Goal: Task Accomplishment & Management: Manage account settings

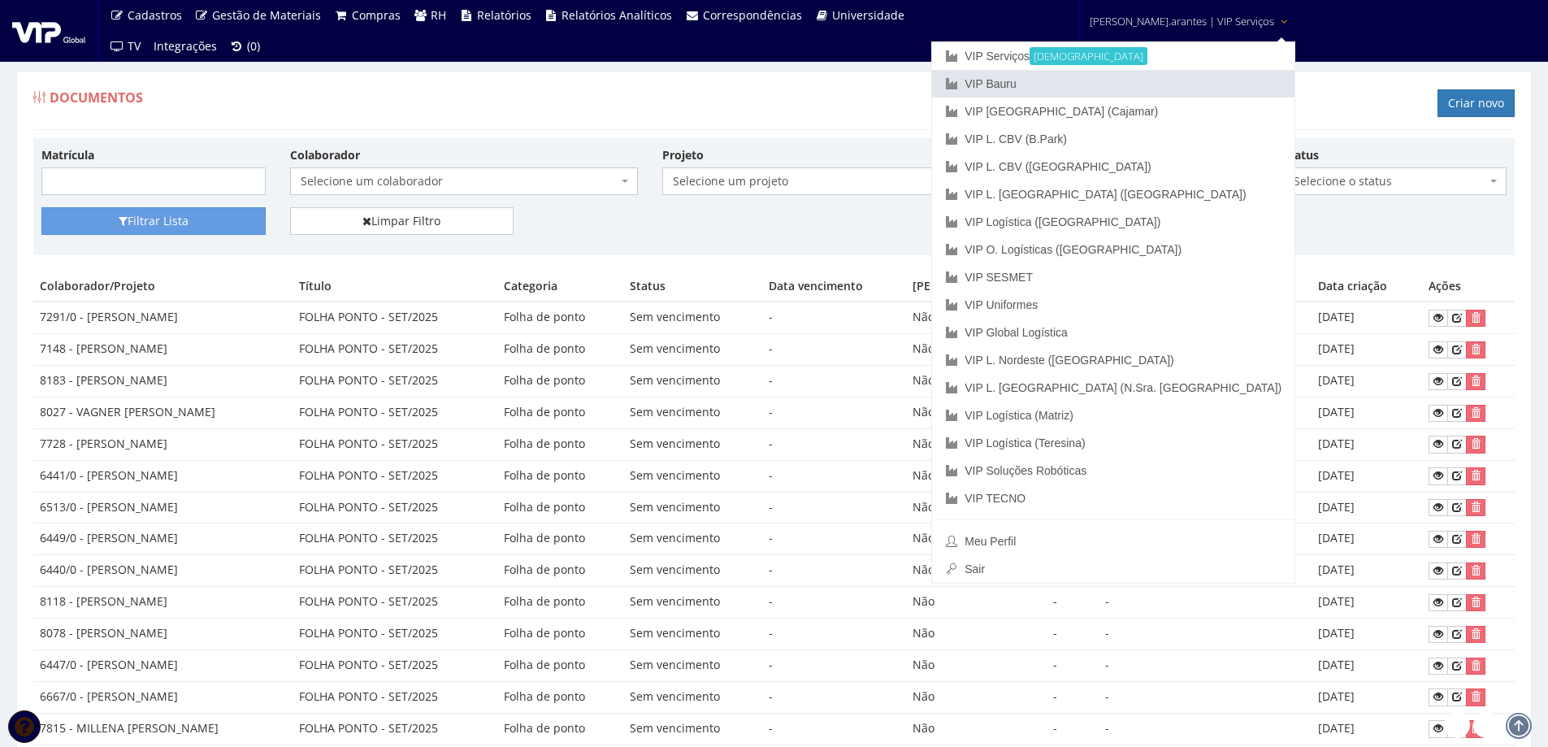
click at [1102, 77] on link "VIP Bauru" at bounding box center [1113, 84] width 362 height 28
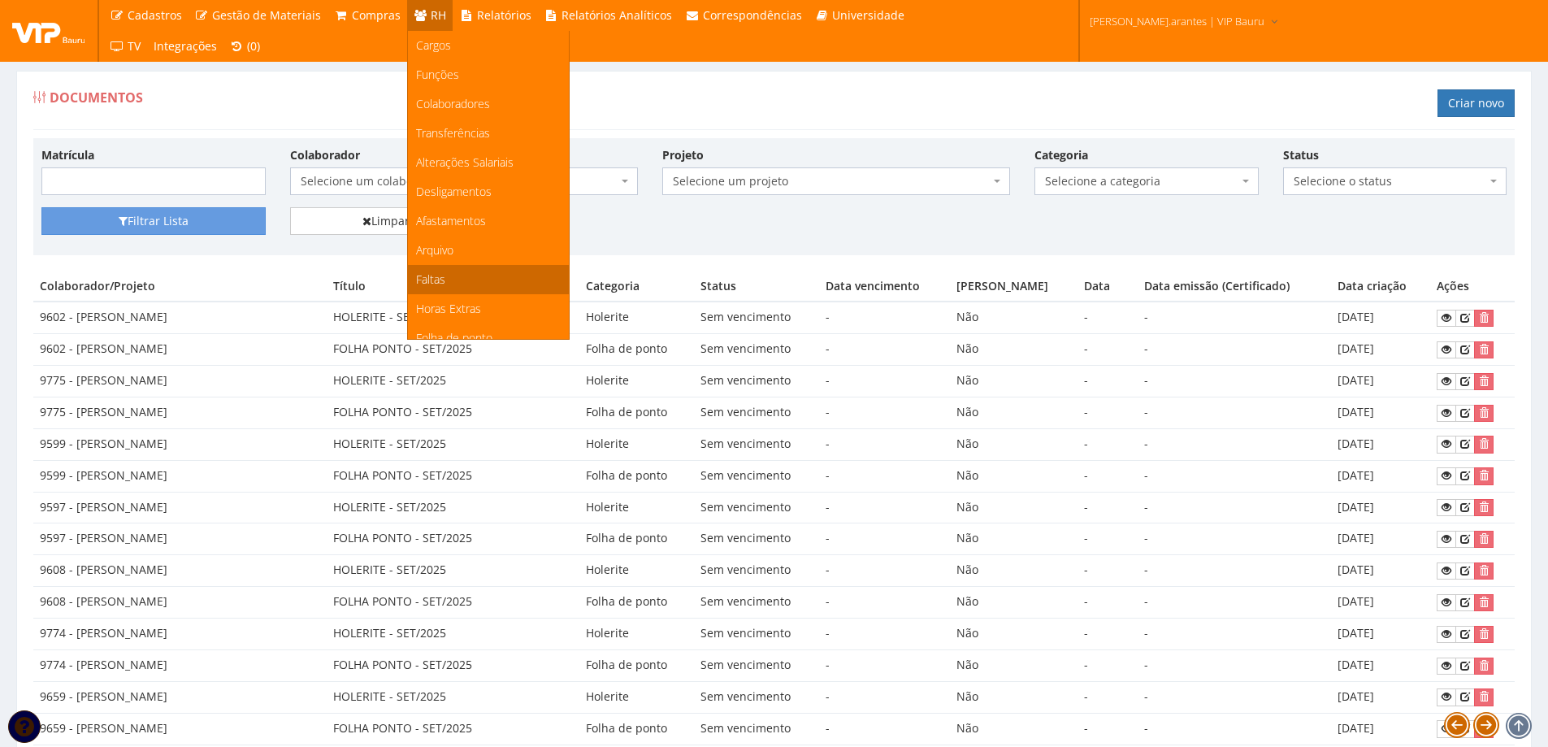
click at [419, 280] on span "Faltas" at bounding box center [430, 278] width 29 height 15
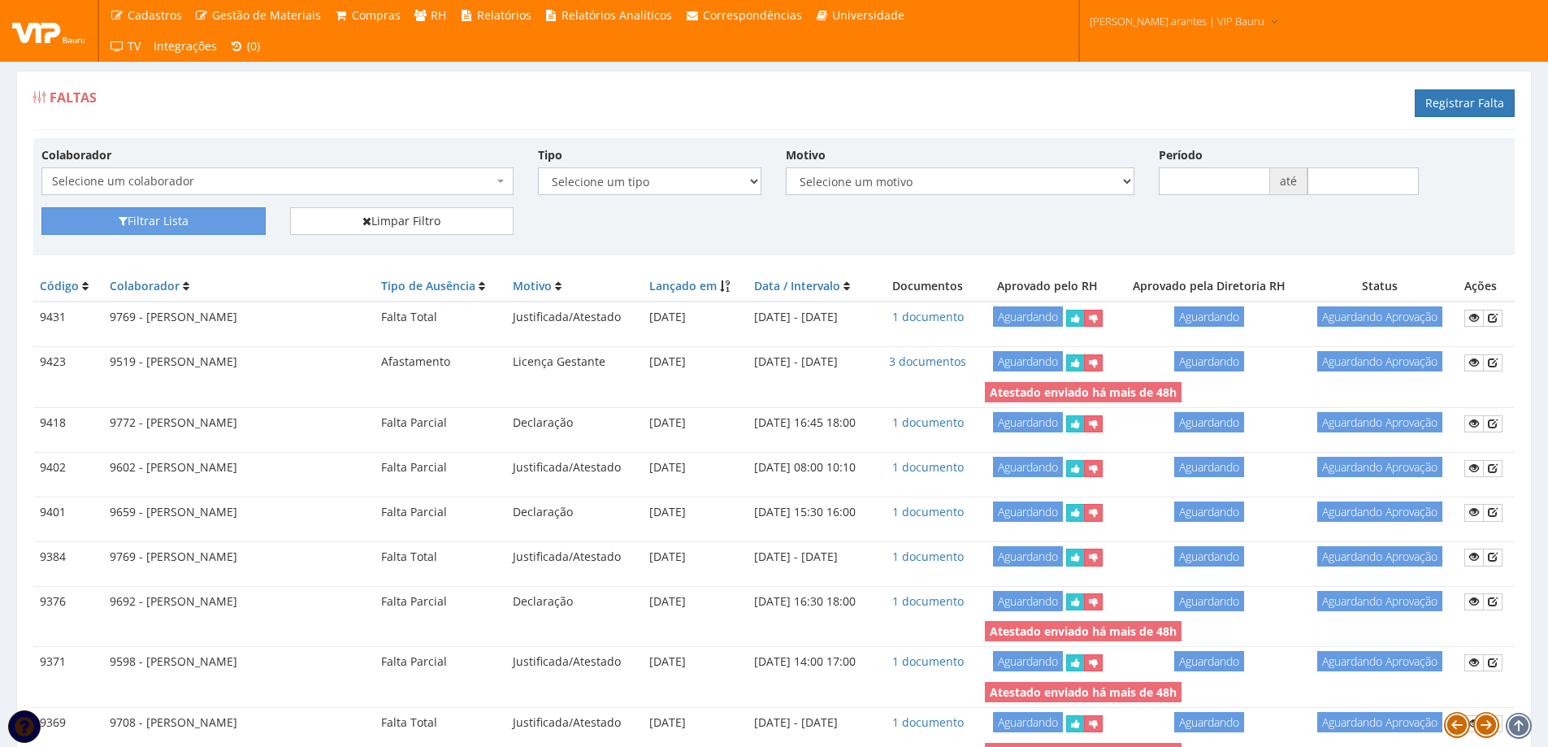
click at [383, 179] on span "Selecione um colaborador" at bounding box center [272, 181] width 441 height 16
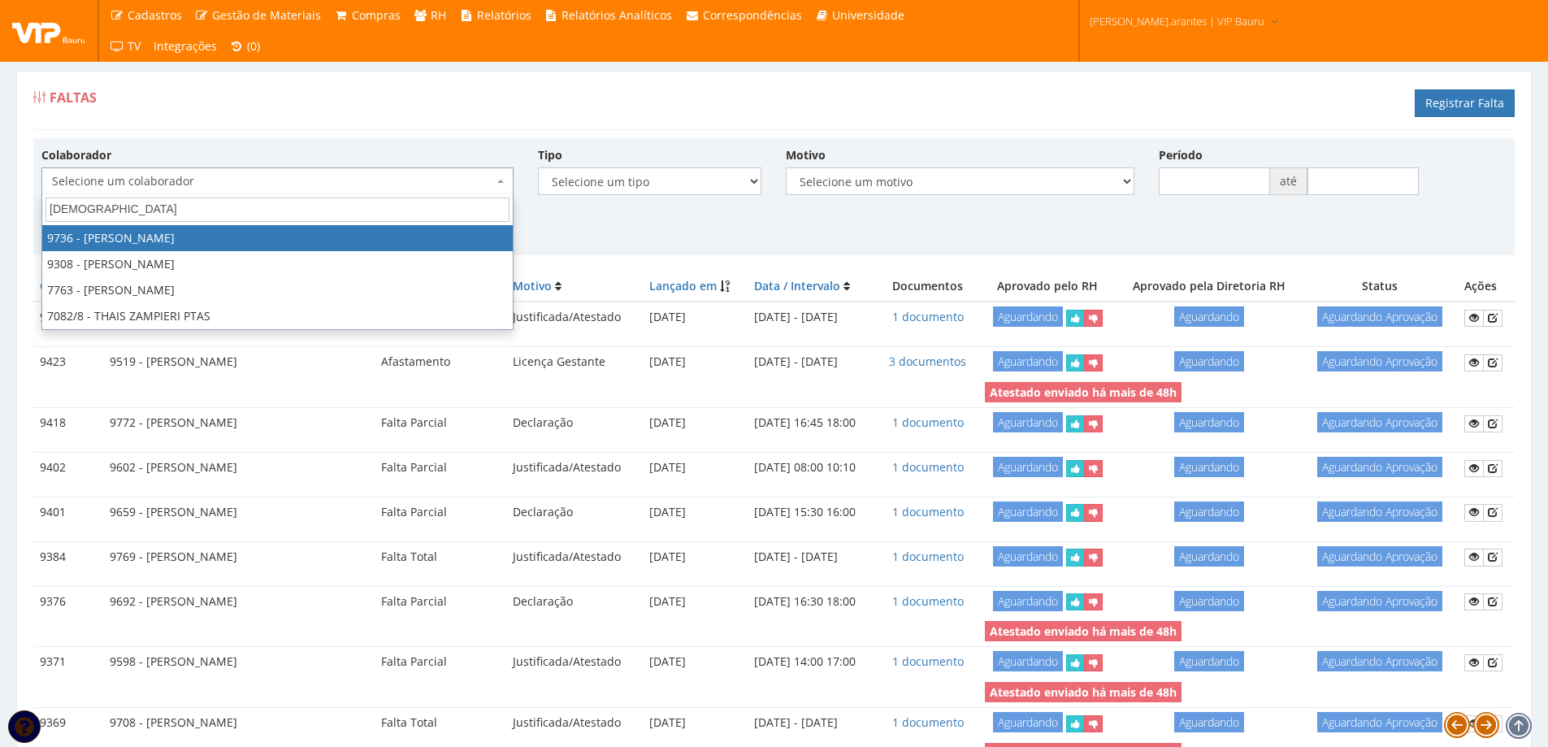
type input "thaina"
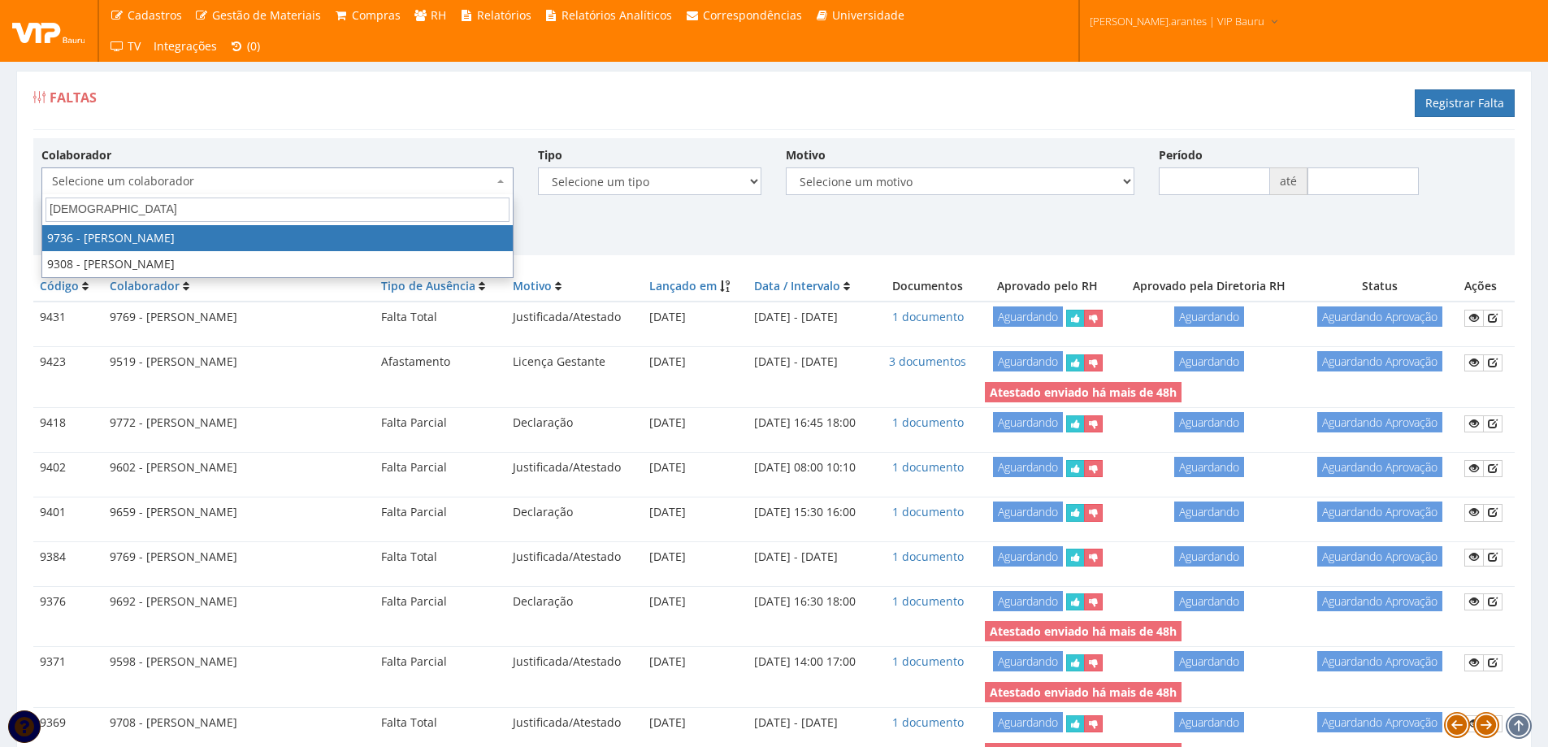
select select "4013"
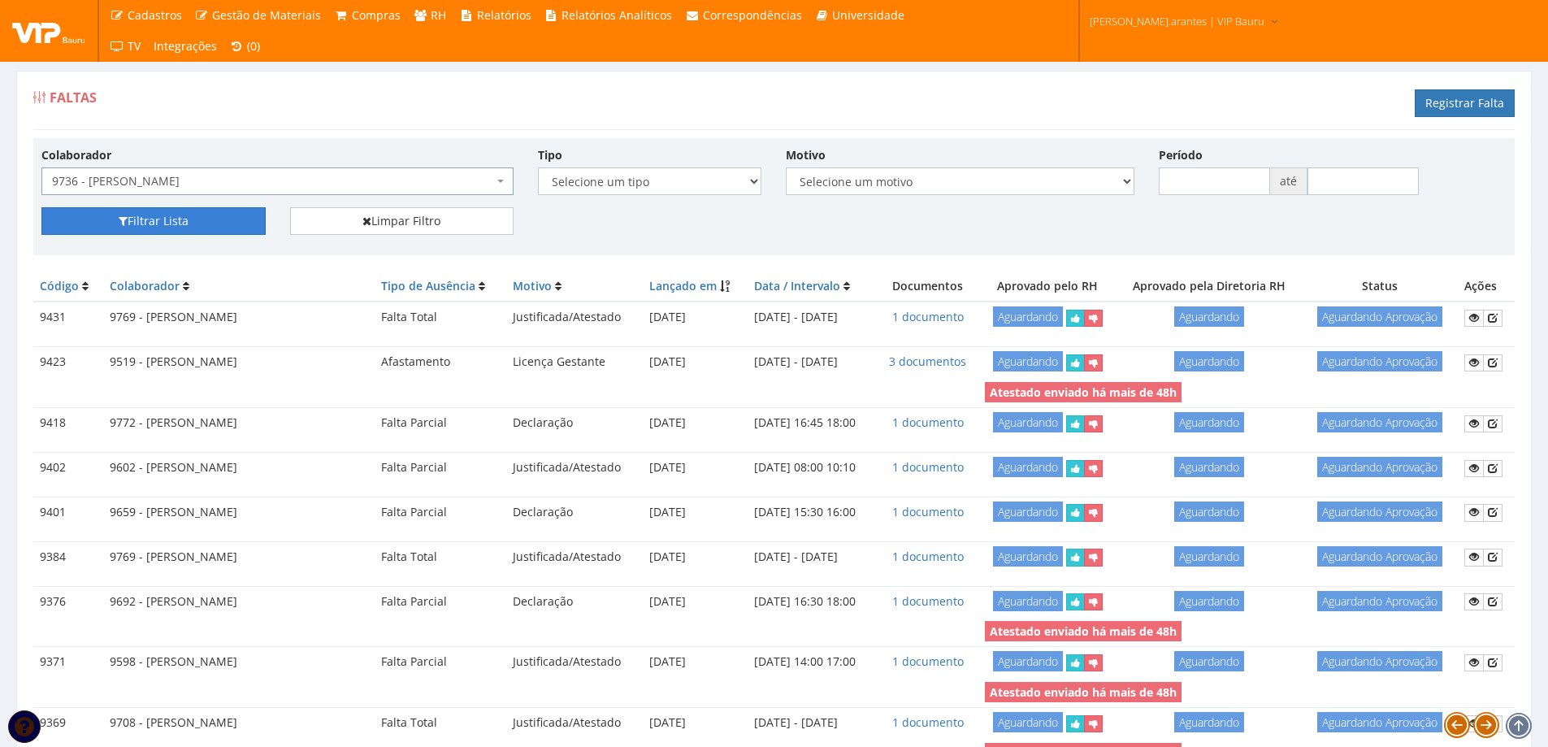
click at [162, 227] on button "Filtrar Lista" at bounding box center [153, 221] width 224 height 28
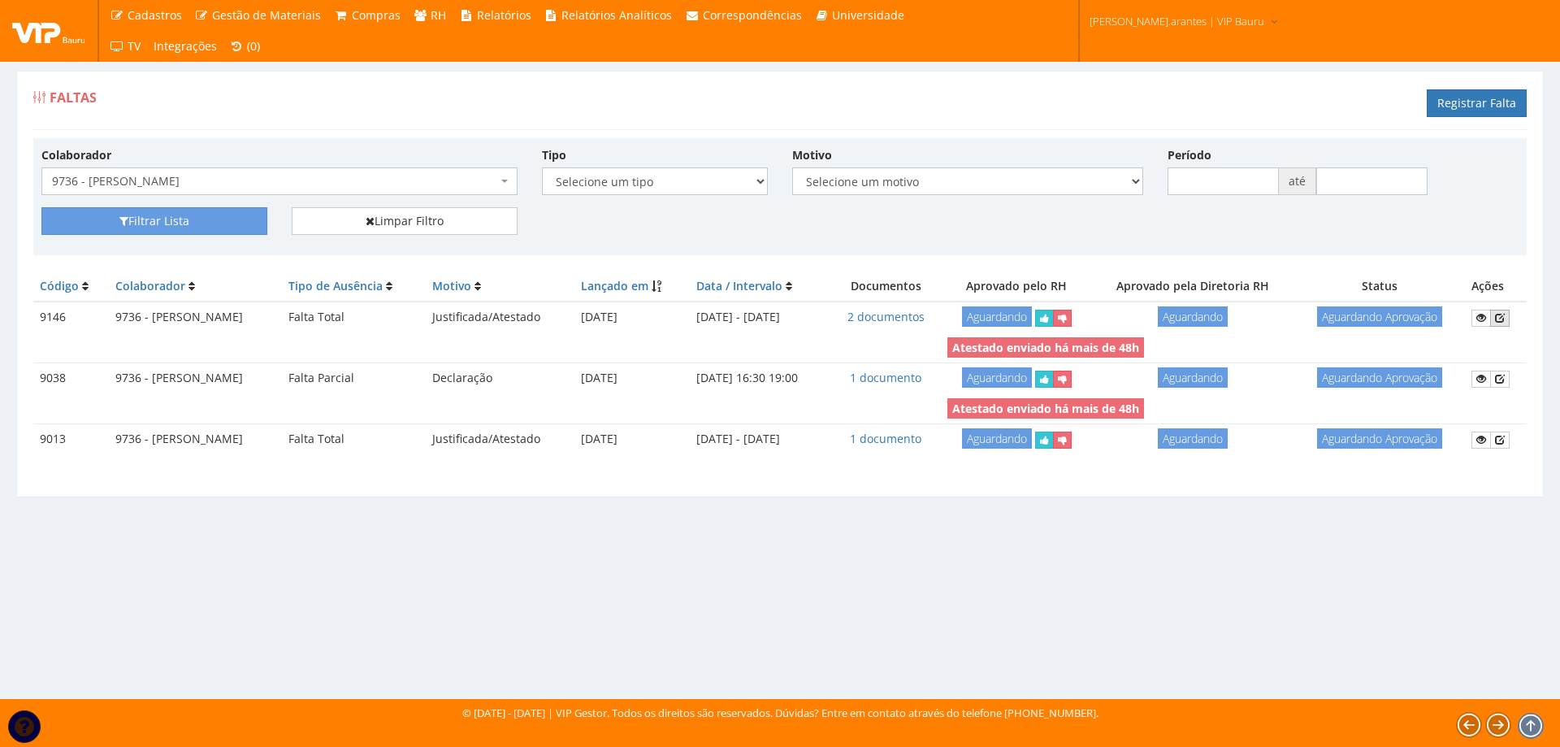
click at [1505, 315] on icon at bounding box center [1500, 317] width 10 height 11
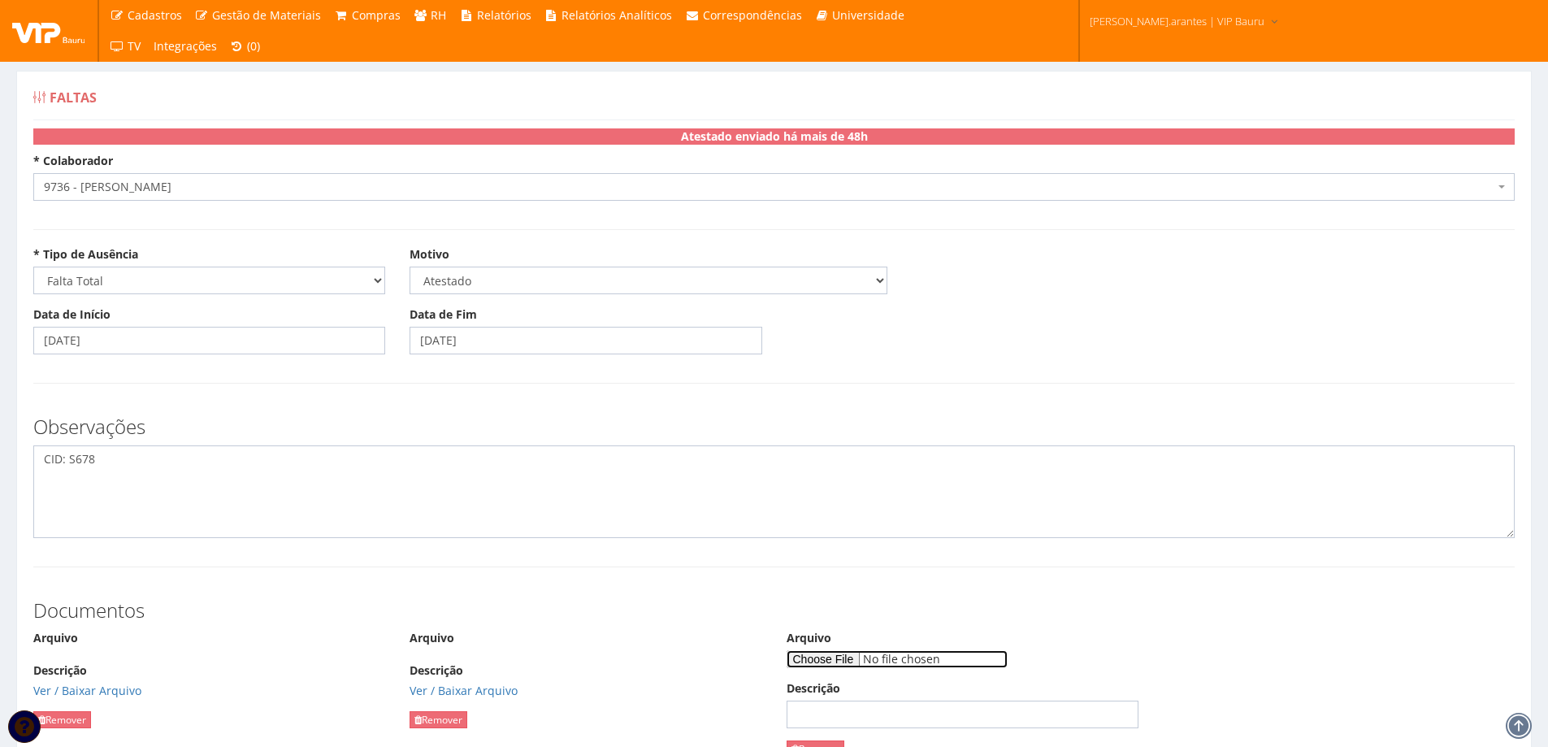
click at [830, 663] on input "Arquivo" at bounding box center [896, 659] width 221 height 18
type input "C:\fakepath\Thaina alta médica Mister Beef.pdf"
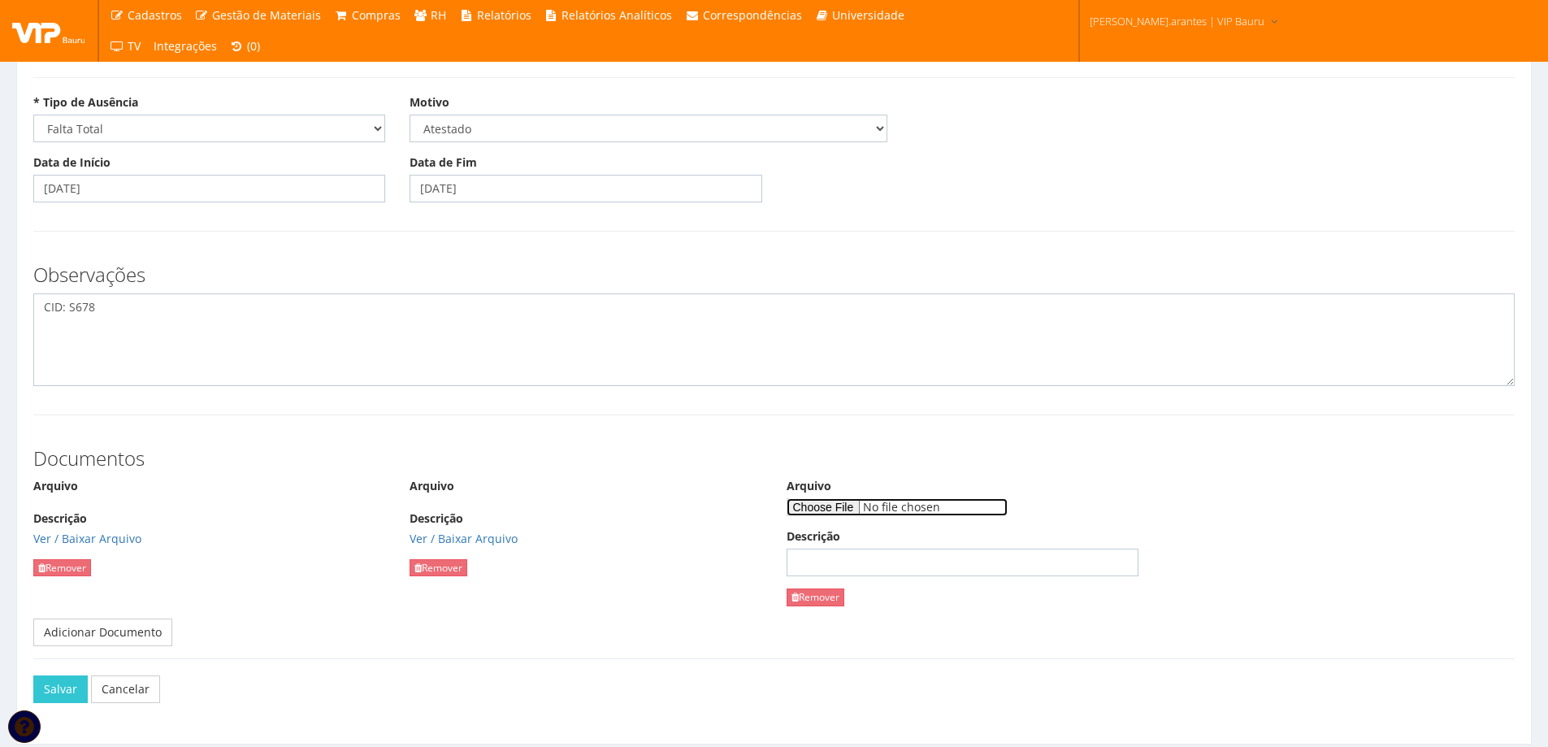
scroll to position [123, 0]
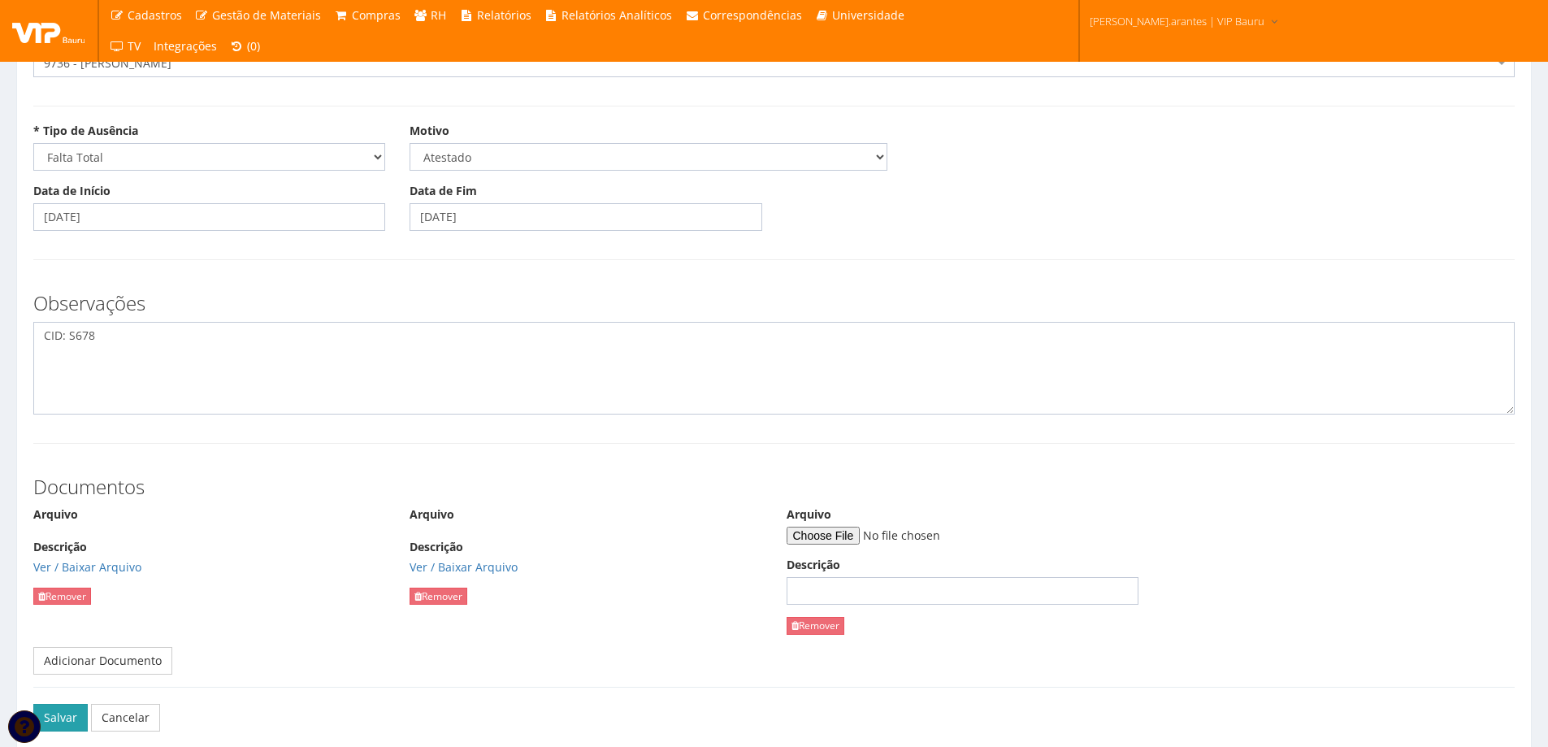
click at [59, 712] on button "Salvar" at bounding box center [60, 718] width 54 height 28
